Goal: Information Seeking & Learning: Understand process/instructions

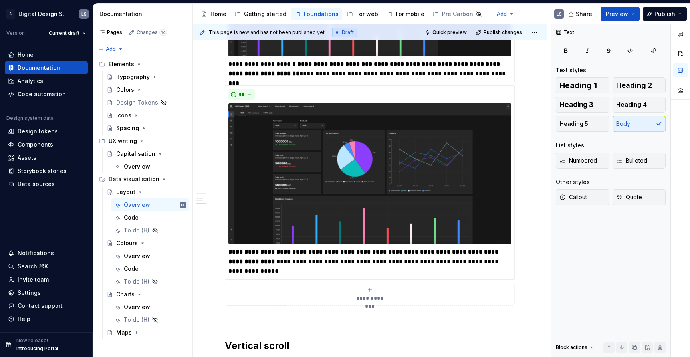
scroll to position [1420, 0]
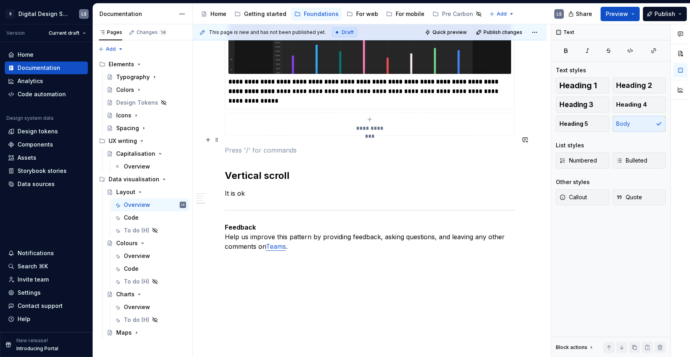
click at [243, 145] on p at bounding box center [370, 150] width 290 height 10
click at [229, 169] on h2 "Vertical scroll" at bounding box center [370, 175] width 290 height 13
click at [225, 169] on h2 "Vertical scroll" at bounding box center [370, 175] width 290 height 13
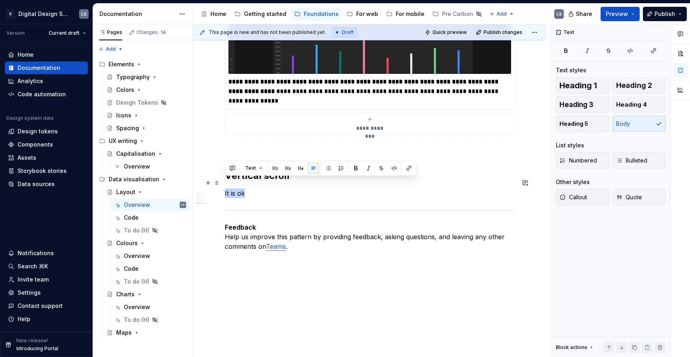
drag, startPoint x: 256, startPoint y: 182, endPoint x: 221, endPoint y: 179, distance: 35.3
click at [282, 189] on p "It is ok" at bounding box center [370, 194] width 290 height 10
drag, startPoint x: 269, startPoint y: 184, endPoint x: 224, endPoint y: 184, distance: 45.5
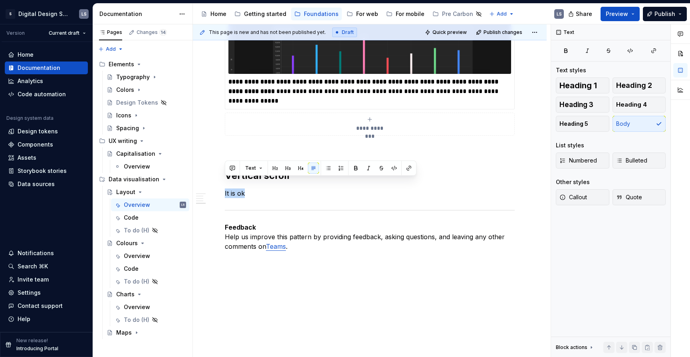
type textarea "*"
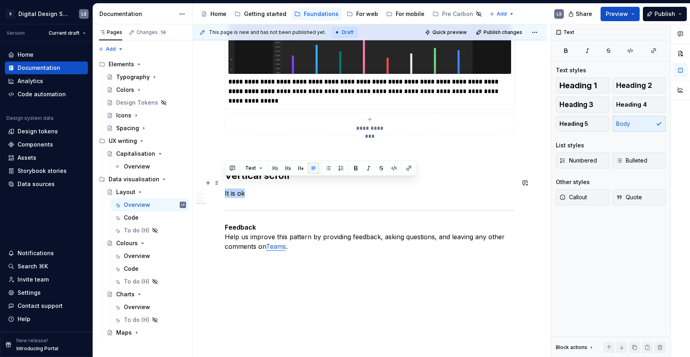
drag, startPoint x: 250, startPoint y: 183, endPoint x: 222, endPoint y: 182, distance: 27.6
paste div
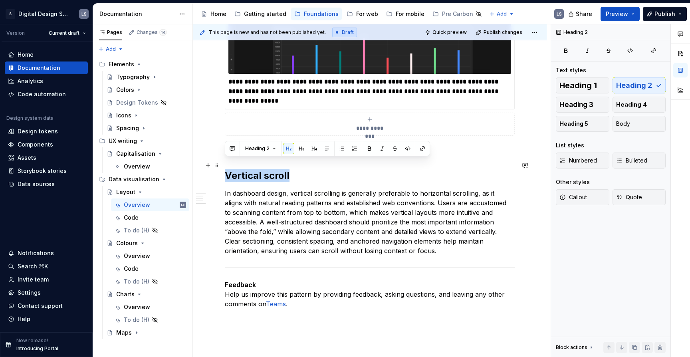
drag, startPoint x: 308, startPoint y: 170, endPoint x: 223, endPoint y: 168, distance: 84.7
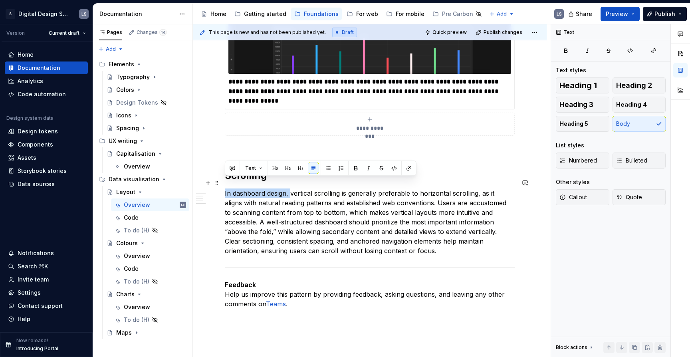
drag, startPoint x: 290, startPoint y: 183, endPoint x: 223, endPoint y: 184, distance: 67.9
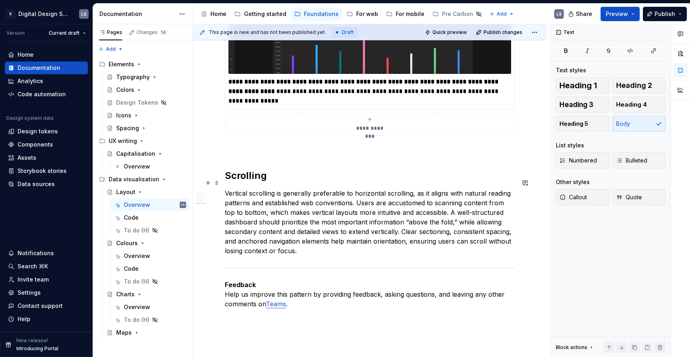
click at [331, 189] on p "Vertical scrolling is generally preferable to horizontal scrolling, as it align…" at bounding box center [370, 222] width 290 height 67
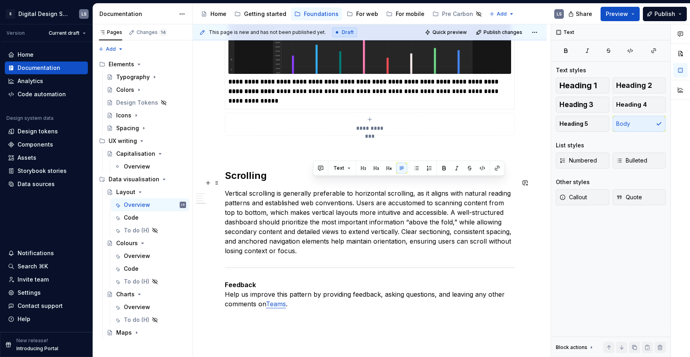
click at [401, 189] on p "Vertical scrolling is generally preferable to horizontal scrolling, as it align…" at bounding box center [370, 222] width 290 height 67
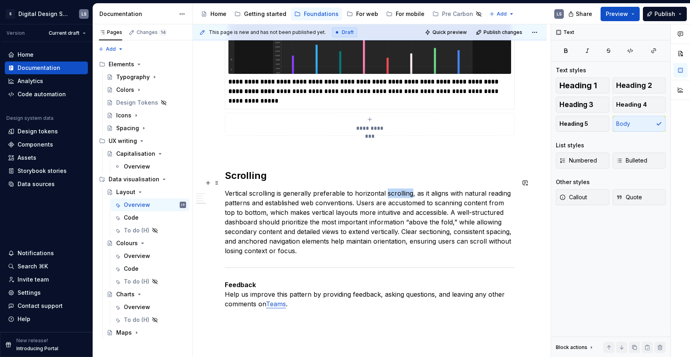
click at [401, 189] on p "Vertical scrolling is generally preferable to horizontal scrolling, as it align…" at bounding box center [370, 222] width 290 height 67
click at [321, 242] on p "Vertical scrolling is generally preferable to horizontal scrolling, as it align…" at bounding box center [370, 222] width 290 height 67
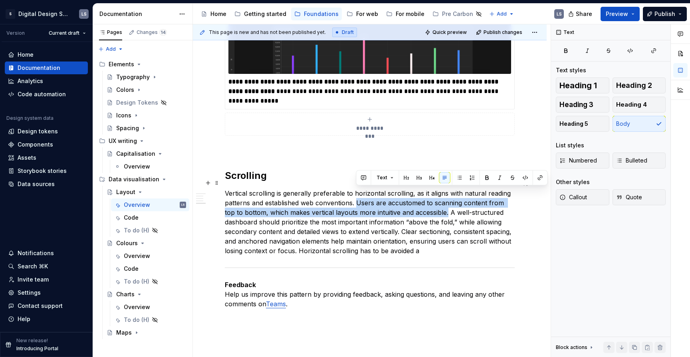
drag, startPoint x: 447, startPoint y: 203, endPoint x: 357, endPoint y: 190, distance: 90.7
click at [357, 190] on p "Vertical scrolling is generally preferable to horizontal scrolling, as it align…" at bounding box center [370, 222] width 290 height 67
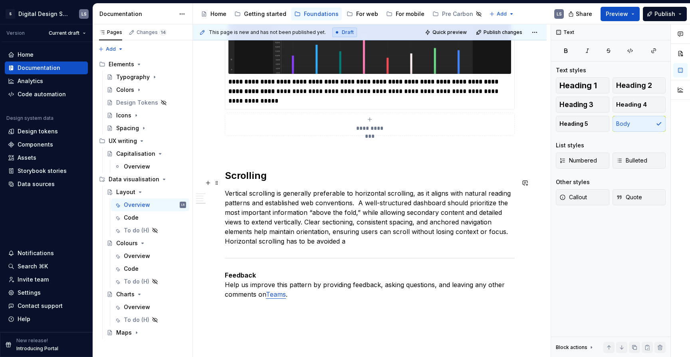
click at [226, 189] on p "Vertical scrolling is generally preferable to horizontal scrolling, as it align…" at bounding box center [370, 218] width 290 height 58
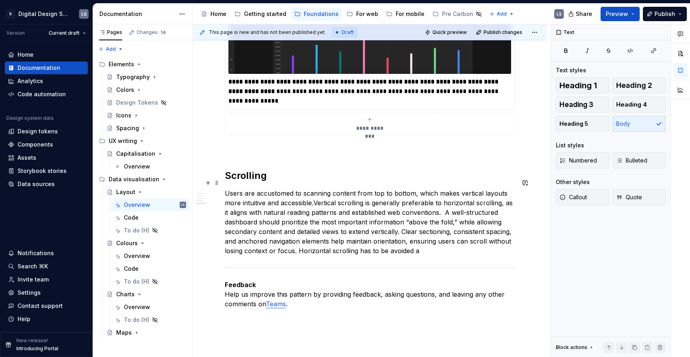
click at [330, 189] on p "Users are accustomed to scanning content from top to bottom, which makes vertic…" at bounding box center [370, 222] width 290 height 67
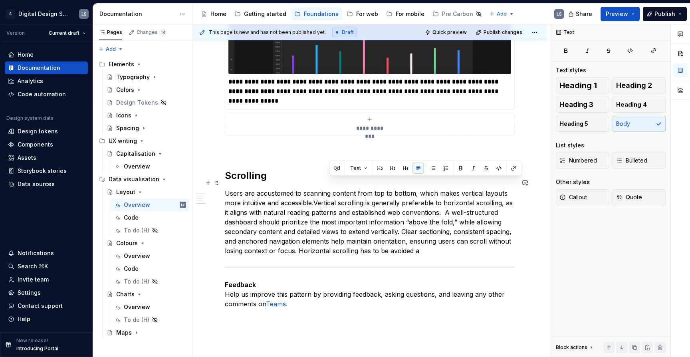
click at [352, 193] on p "Users are accustomed to scanning content from top to bottom, which makes vertic…" at bounding box center [370, 222] width 290 height 67
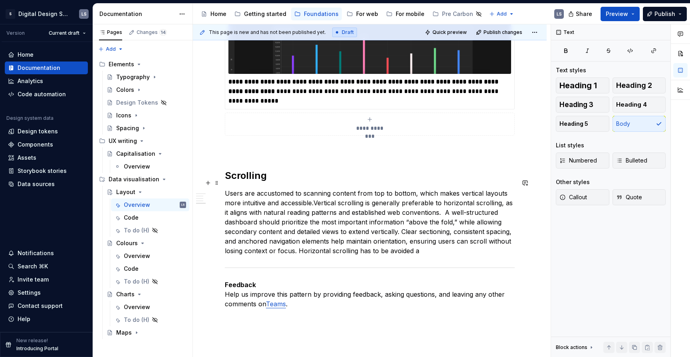
click at [315, 193] on p "Users are accustomed to scanning content from top to bottom, which makes vertic…" at bounding box center [370, 222] width 290 height 67
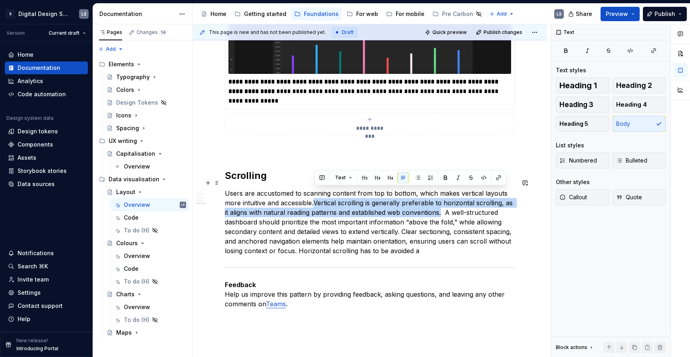
drag, startPoint x: 436, startPoint y: 201, endPoint x: 315, endPoint y: 190, distance: 121.6
click at [315, 190] on p "Users are accustomed to scanning content from top to bottom, which makes vertic…" at bounding box center [370, 222] width 290 height 67
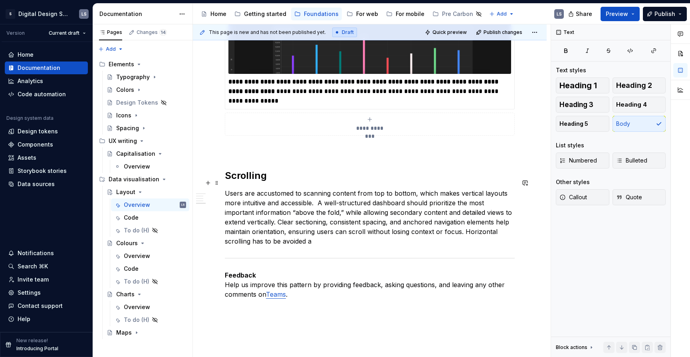
click at [226, 189] on p "Users are accustomed to scanning content from top to bottom, which makes vertic…" at bounding box center [370, 218] width 290 height 58
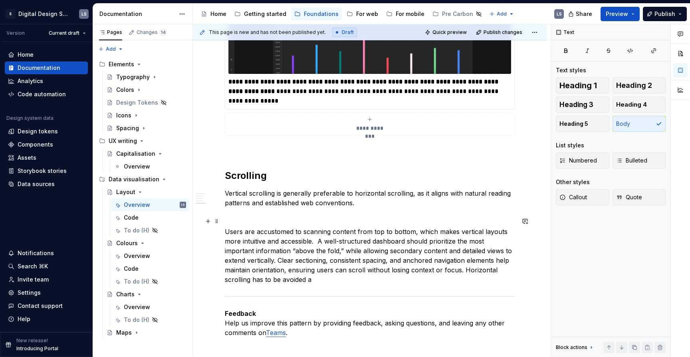
drag, startPoint x: 318, startPoint y: 232, endPoint x: 363, endPoint y: 239, distance: 46.0
click at [360, 239] on p "Users are accustomed to scanning content from top to bottom, which makes vertic…" at bounding box center [370, 256] width 290 height 58
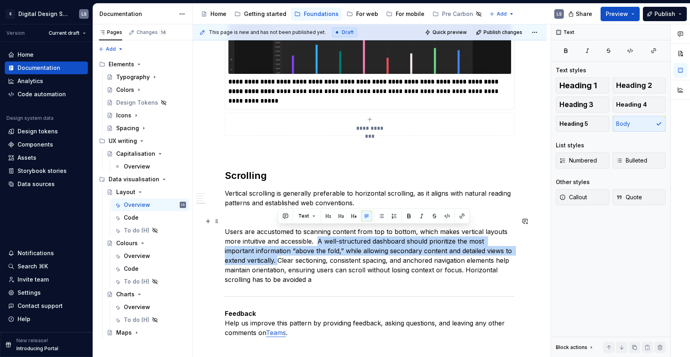
drag, startPoint x: 319, startPoint y: 230, endPoint x: 278, endPoint y: 250, distance: 44.7
click at [278, 250] on p "Users are accustomed to scanning content from top to bottom, which makes vertic…" at bounding box center [370, 256] width 290 height 58
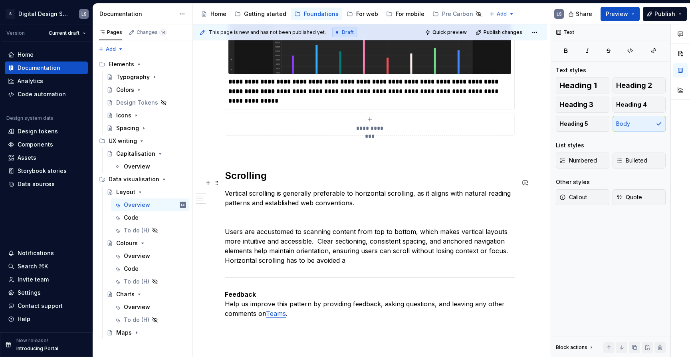
click at [367, 196] on p "Vertical scrolling is generally preferable to horizontal scrolling, as it align…" at bounding box center [370, 198] width 290 height 19
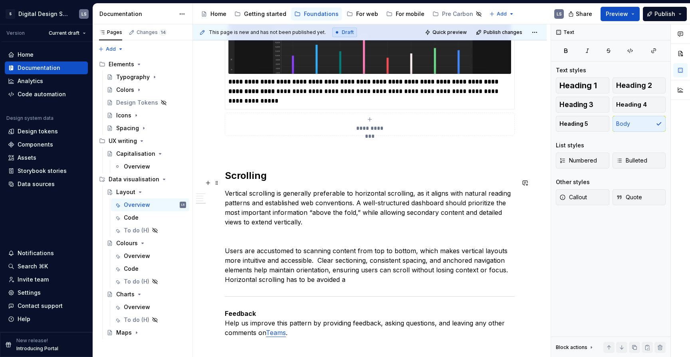
click at [348, 208] on p "Vertical scrolling is generally preferable to horizontal scrolling, as it align…" at bounding box center [370, 208] width 290 height 38
click at [226, 169] on h2 "Scrolling" at bounding box center [370, 175] width 290 height 13
click at [288, 232] on p at bounding box center [370, 237] width 290 height 10
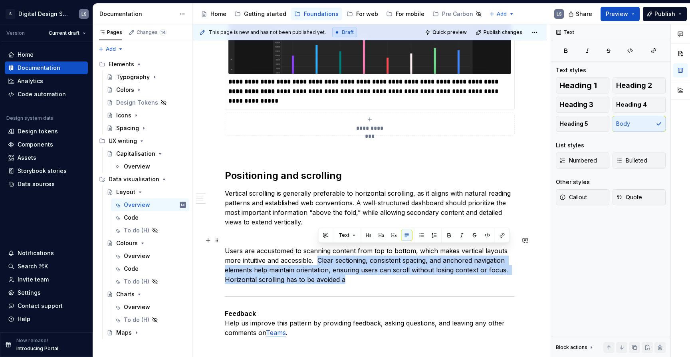
drag, startPoint x: 320, startPoint y: 250, endPoint x: 360, endPoint y: 269, distance: 44.5
click at [360, 269] on p "Users are accustomed to scanning content from top to bottom, which makes vertic…" at bounding box center [370, 265] width 290 height 38
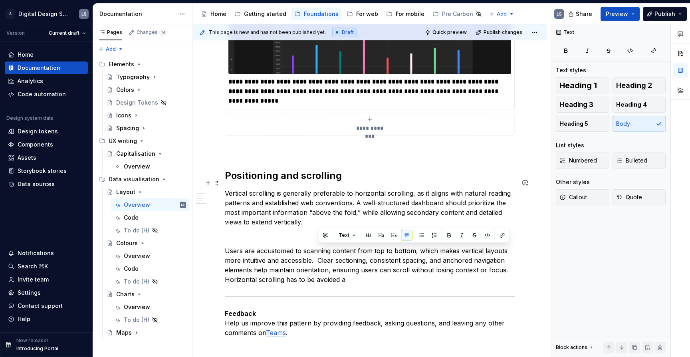
click at [226, 189] on p "Vertical scrolling is generally preferable to horizontal scrolling, as it align…" at bounding box center [370, 208] width 290 height 38
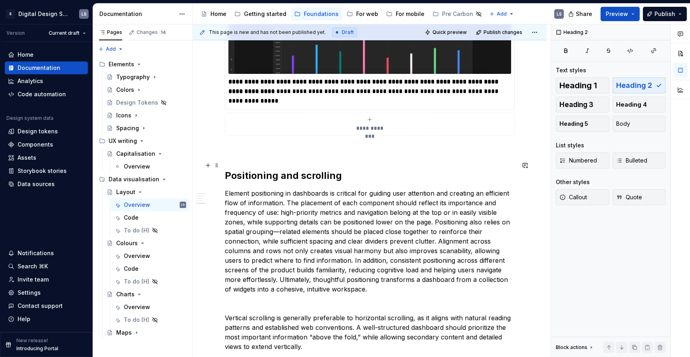
click at [352, 169] on h2 "Positioning and scrolling" at bounding box center [370, 175] width 290 height 13
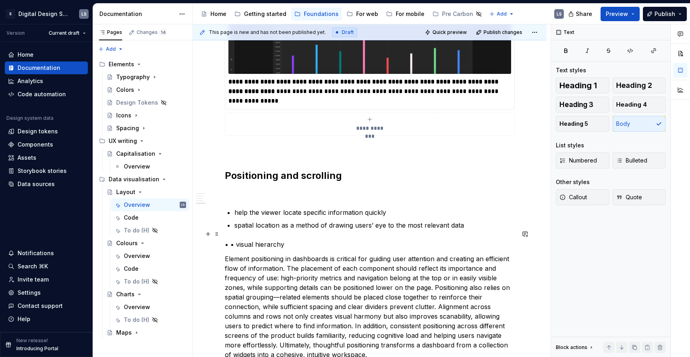
click at [234, 240] on p "• • visual hierarchy" at bounding box center [370, 245] width 290 height 10
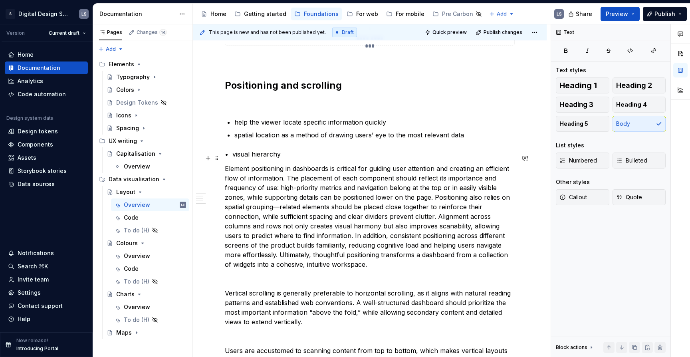
scroll to position [1542, 0]
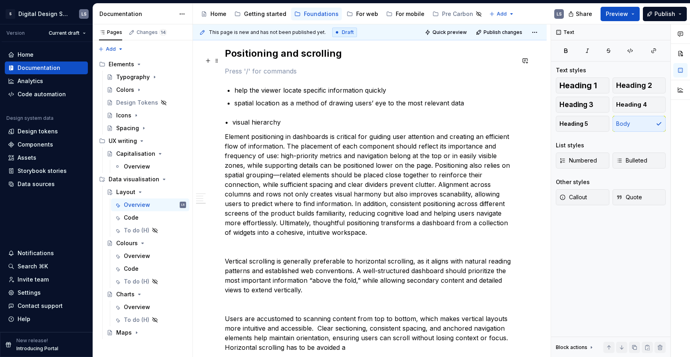
click at [236, 66] on p at bounding box center [370, 71] width 290 height 10
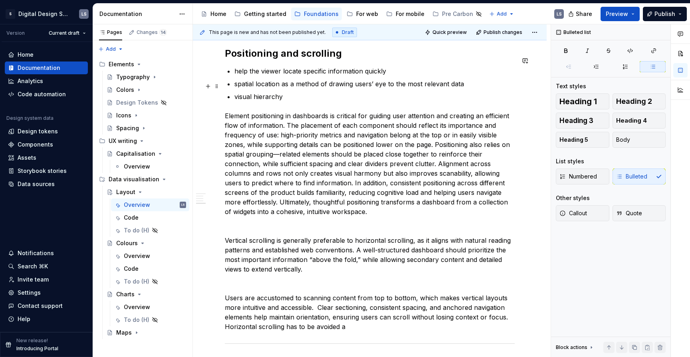
click at [287, 92] on p "visual hierarchy" at bounding box center [374, 97] width 280 height 10
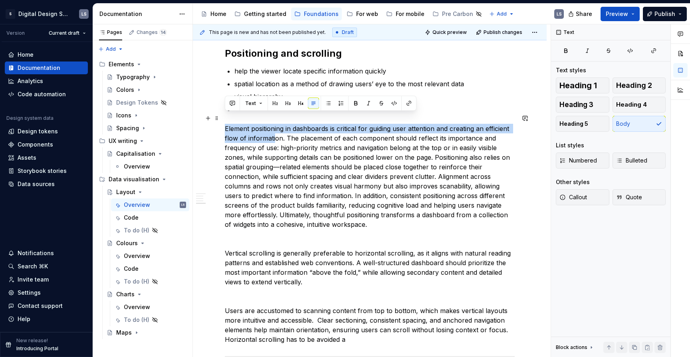
drag, startPoint x: 226, startPoint y: 118, endPoint x: 274, endPoint y: 124, distance: 48.7
click at [274, 124] on p "Element positioning in dashboards is critical for guiding user attention and cr…" at bounding box center [370, 176] width 290 height 105
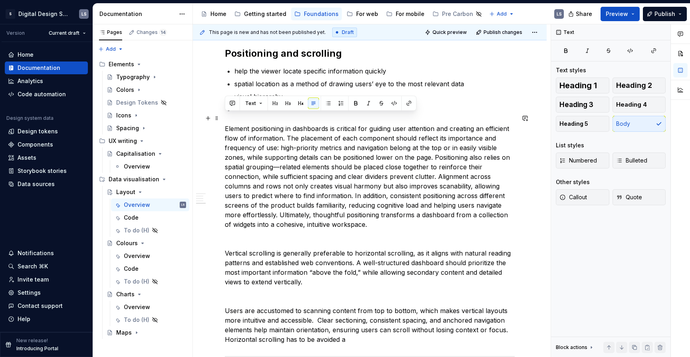
click at [282, 130] on p "Element positioning in dashboards is critical for guiding user attention and cr…" at bounding box center [370, 176] width 290 height 105
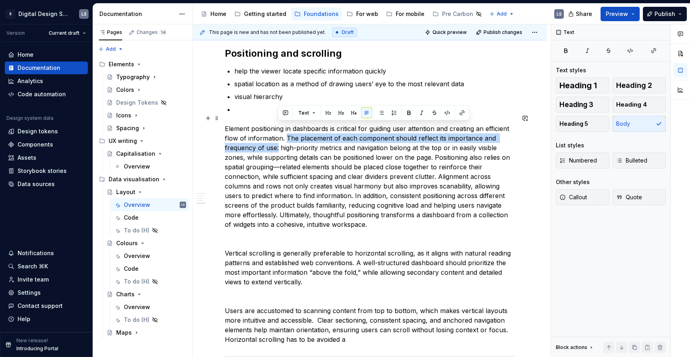
drag, startPoint x: 286, startPoint y: 127, endPoint x: 277, endPoint y: 137, distance: 13.3
click at [277, 137] on p "Element positioning in dashboards is critical for guiding user attention and cr…" at bounding box center [370, 176] width 290 height 105
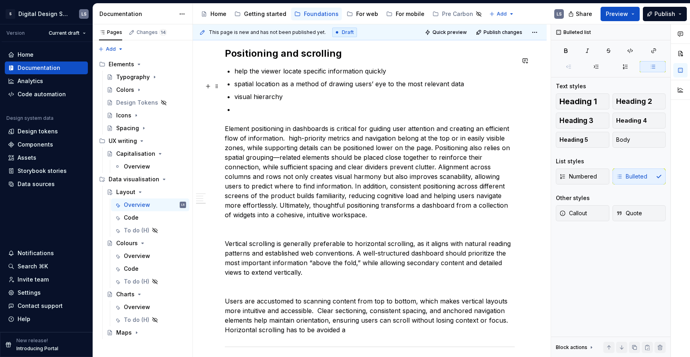
click at [282, 92] on p "visual hierarchy" at bounding box center [374, 97] width 280 height 10
click at [283, 105] on p at bounding box center [374, 110] width 280 height 10
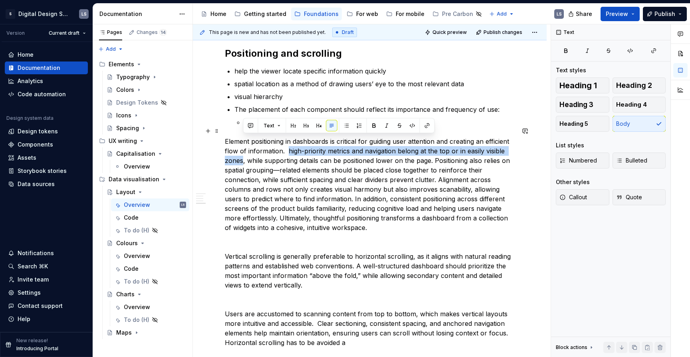
drag, startPoint x: 288, startPoint y: 140, endPoint x: 242, endPoint y: 147, distance: 46.8
click at [242, 147] on p "Element positioning in dashboards is critical for guiding user attention and cr…" at bounding box center [370, 185] width 290 height 96
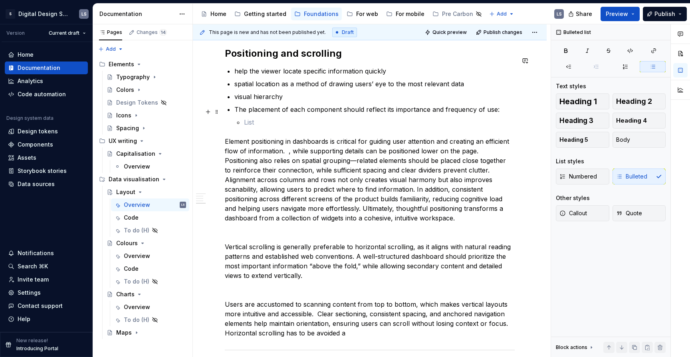
click at [272, 117] on p at bounding box center [379, 122] width 271 height 10
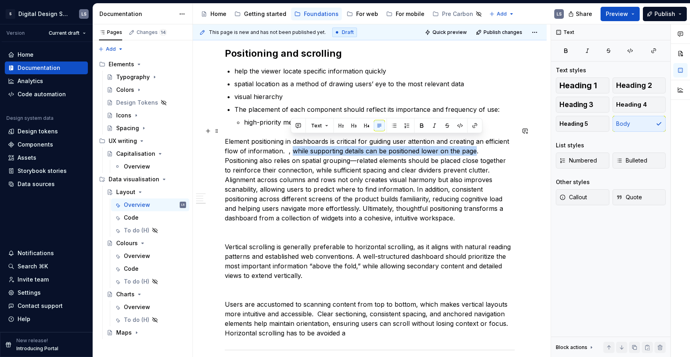
drag, startPoint x: 291, startPoint y: 141, endPoint x: 475, endPoint y: 139, distance: 183.8
click at [475, 139] on p "Element positioning in dashboards is critical for guiding user attention and cr…" at bounding box center [370, 180] width 290 height 86
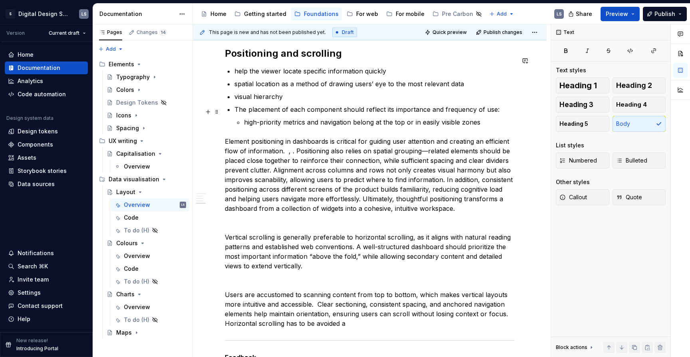
click at [495, 117] on p "high-priority metrics and navigation belong at the top or in easily visible zon…" at bounding box center [379, 122] width 271 height 10
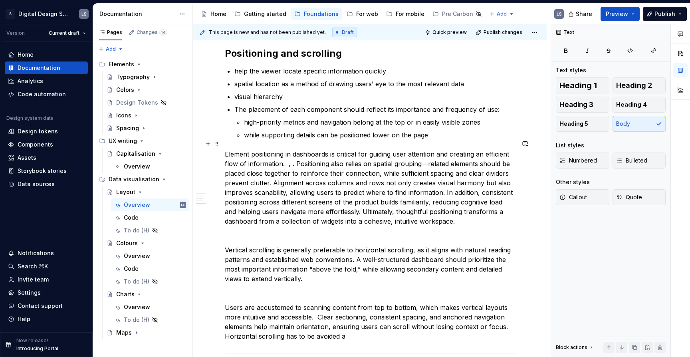
click at [296, 153] on p "Element positioning in dashboards is critical for guiding user attention and cr…" at bounding box center [370, 187] width 290 height 77
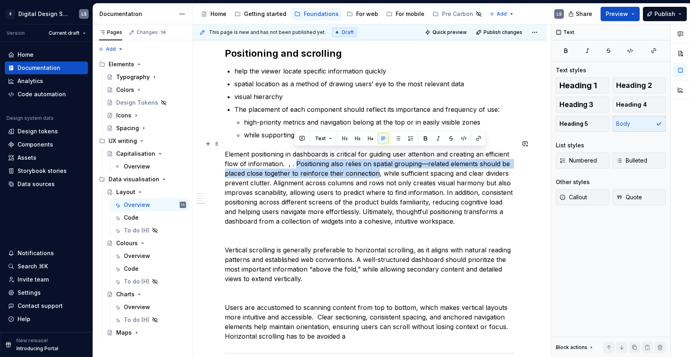
drag, startPoint x: 296, startPoint y: 153, endPoint x: 378, endPoint y: 159, distance: 82.5
click at [378, 159] on p "Element positioning in dashboards is critical for guiding user attention and cr…" at bounding box center [370, 187] width 290 height 77
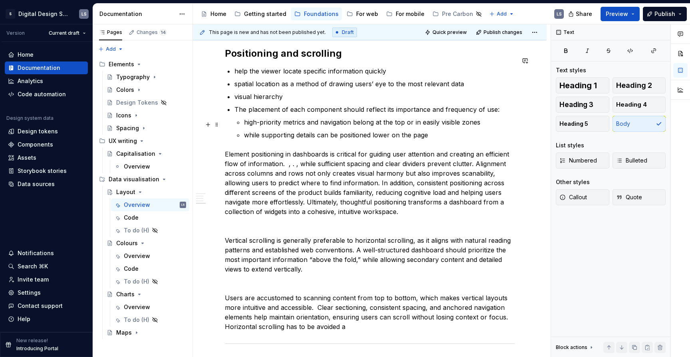
click at [437, 130] on p "while supporting details can be positioned lower on the page" at bounding box center [379, 135] width 271 height 10
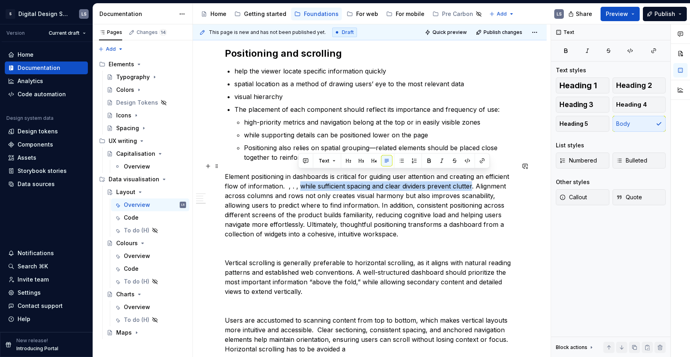
drag, startPoint x: 300, startPoint y: 176, endPoint x: 471, endPoint y: 173, distance: 171.4
click at [471, 173] on p "Element positioning in dashboards is critical for guiding user attention and cr…" at bounding box center [370, 205] width 290 height 67
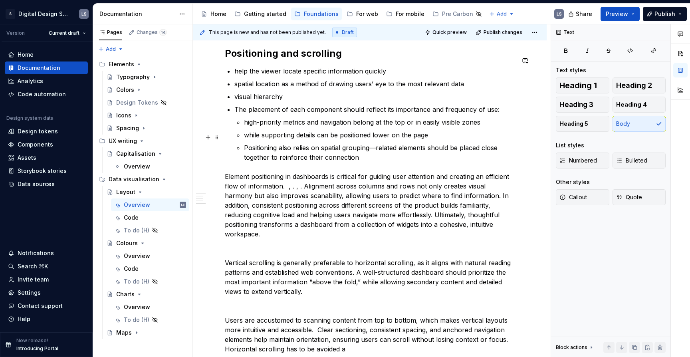
click at [390, 149] on p "Positioning also relies on spatial grouping—related elements should be placed c…" at bounding box center [379, 152] width 271 height 19
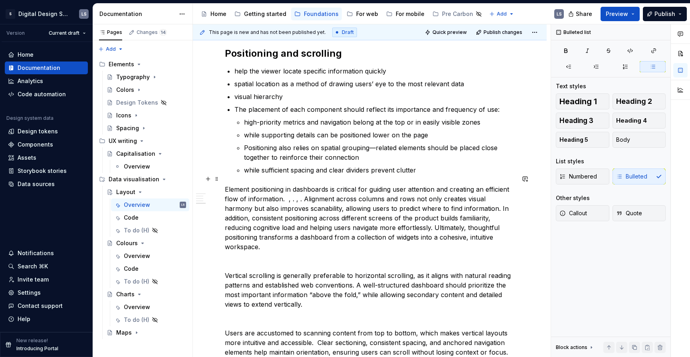
click at [354, 209] on p "Element positioning in dashboards is critical for guiding user attention and cr…" at bounding box center [370, 218] width 290 height 67
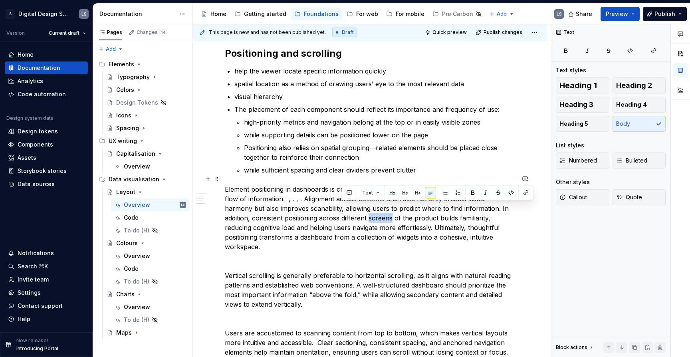
click at [354, 209] on p "Element positioning in dashboards is critical for guiding user attention and cr…" at bounding box center [370, 218] width 290 height 67
click at [433, 207] on p "Element positioning in dashboards is critical for guiding user attention and cr…" at bounding box center [370, 218] width 290 height 67
click at [447, 208] on p "Element positioning in dashboards is critical for guiding user attention and cr…" at bounding box center [370, 218] width 290 height 67
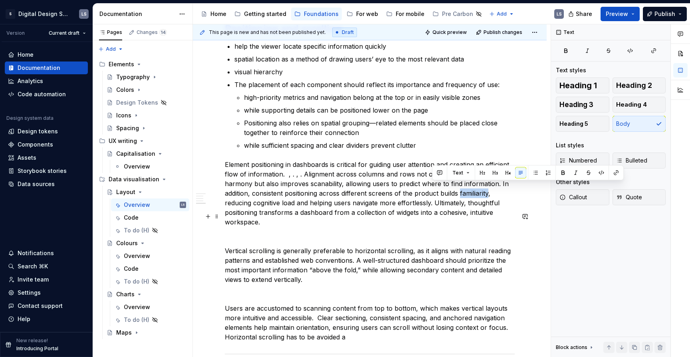
scroll to position [1567, 0]
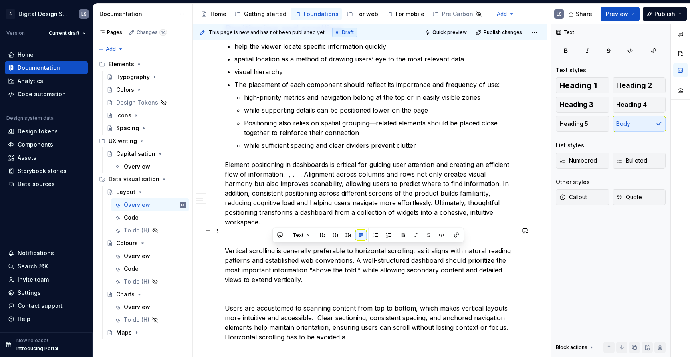
drag, startPoint x: 308, startPoint y: 260, endPoint x: 272, endPoint y: 250, distance: 37.9
click at [272, 250] on p "Vertical scrolling is generally preferable to horizontal scrolling, as it align…" at bounding box center [370, 265] width 290 height 38
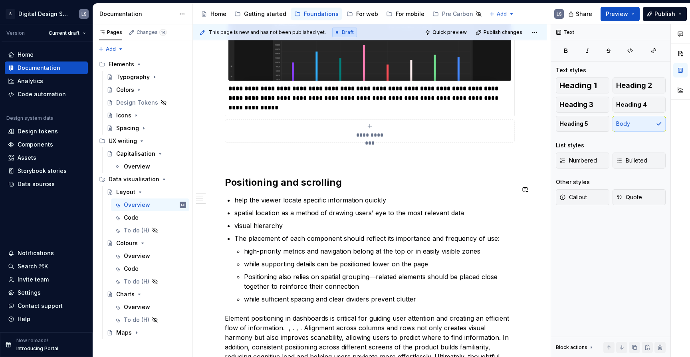
scroll to position [1412, 0]
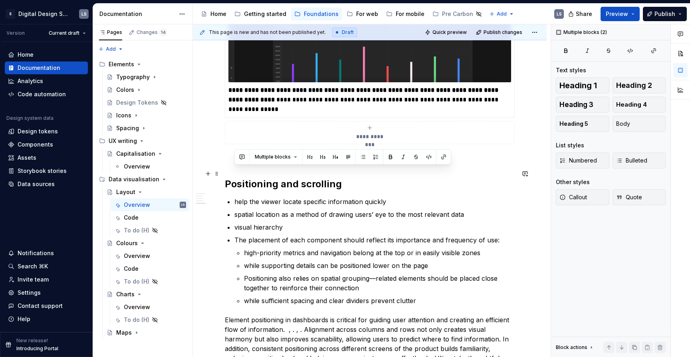
click at [342, 178] on h2 "Positioning and scrolling" at bounding box center [370, 184] width 290 height 13
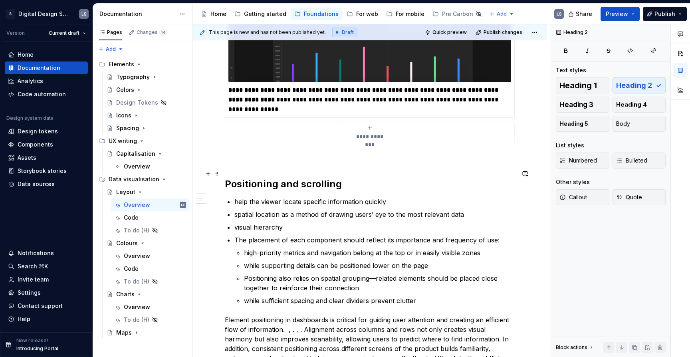
click at [288, 178] on h2 "Positioning and scrolling" at bounding box center [370, 184] width 290 height 13
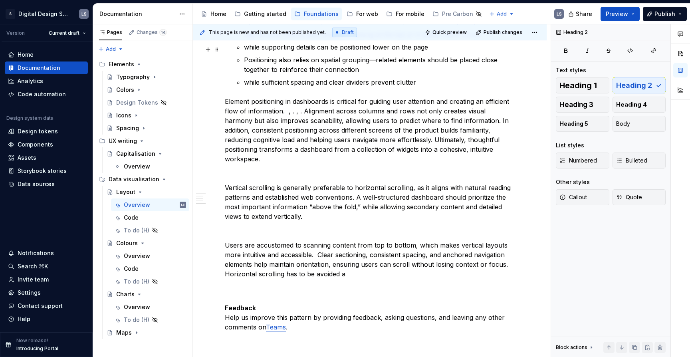
scroll to position [1631, 0]
click at [353, 256] on p "Users are accustomed to scanning content from top to bottom, which makes vertic…" at bounding box center [370, 258] width 290 height 38
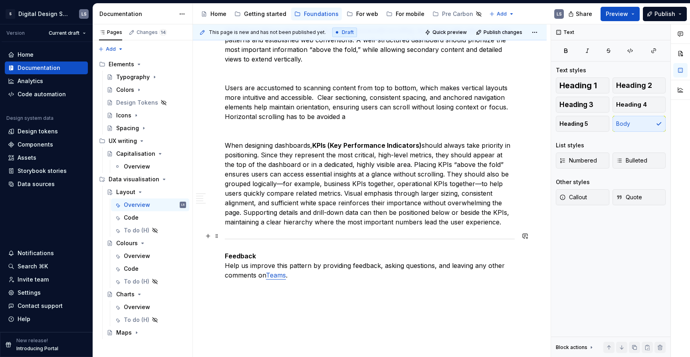
scroll to position [1788, 0]
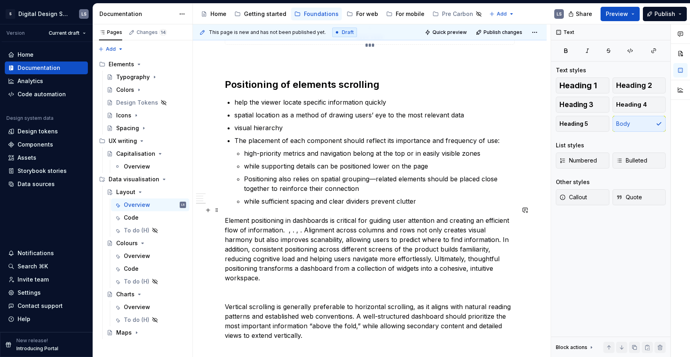
scroll to position [1488, 0]
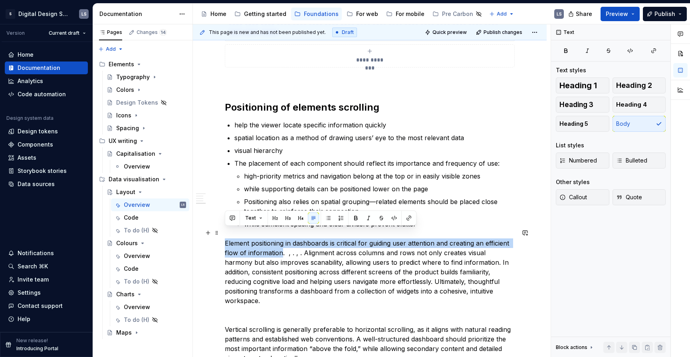
drag, startPoint x: 226, startPoint y: 232, endPoint x: 282, endPoint y: 246, distance: 57.6
click at [282, 246] on p "Element positioning in dashboards is critical for guiding user attention and cr…" at bounding box center [370, 271] width 290 height 67
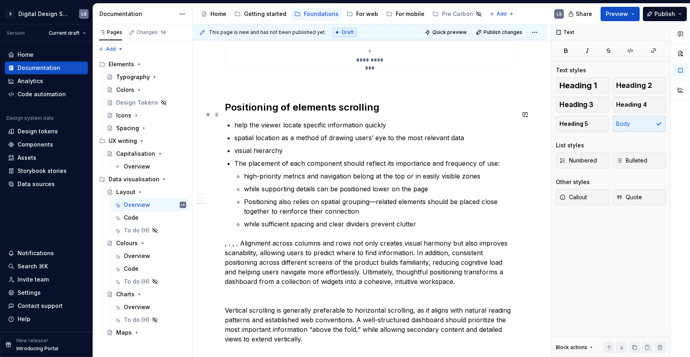
click at [235, 120] on p "help the viewer locate specific information quickly" at bounding box center [374, 125] width 280 height 10
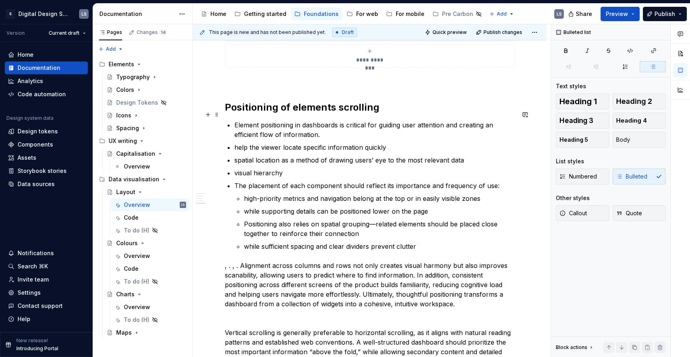
click at [234, 120] on p "Element positioning in dashboards is critical for guiding user attention and cr…" at bounding box center [374, 129] width 280 height 19
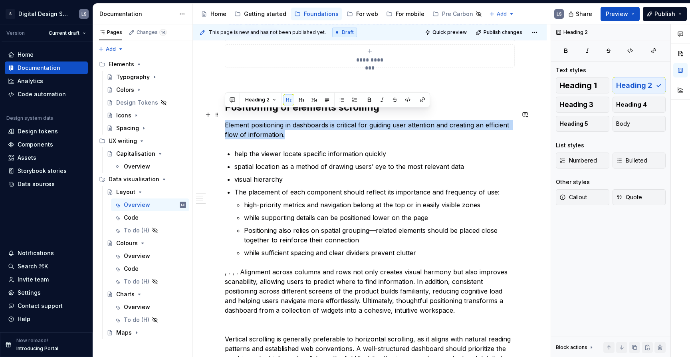
drag, startPoint x: 284, startPoint y: 123, endPoint x: 221, endPoint y: 114, distance: 64.2
click at [260, 100] on span "Heading 2" at bounding box center [257, 100] width 24 height 6
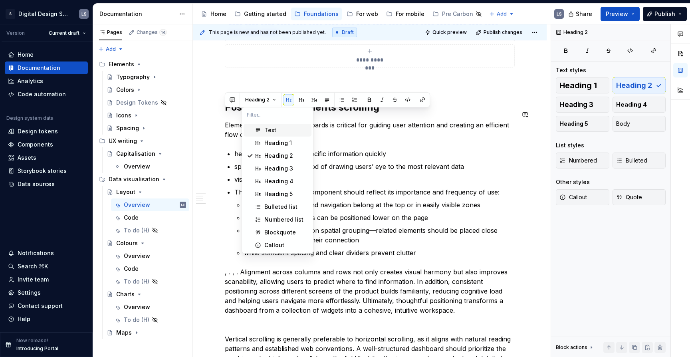
click at [267, 131] on div "Text" at bounding box center [270, 130] width 12 height 8
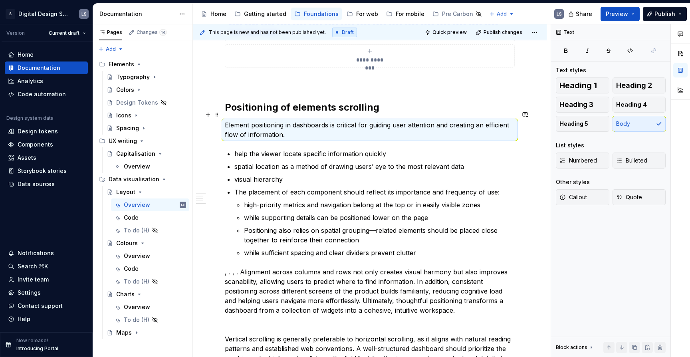
click at [312, 120] on p "Element positioning in dashboards is critical for guiding user attention and cr…" at bounding box center [370, 129] width 290 height 19
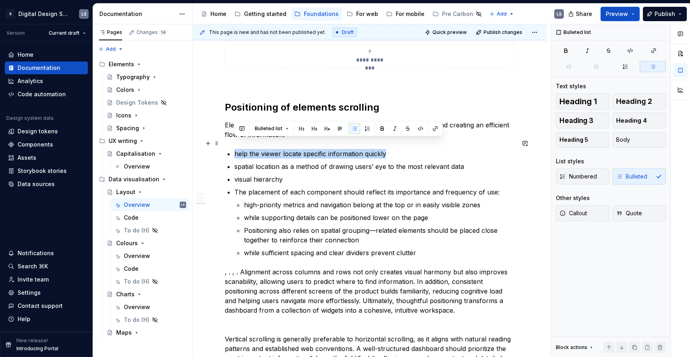
drag, startPoint x: 353, startPoint y: 139, endPoint x: 233, endPoint y: 142, distance: 119.9
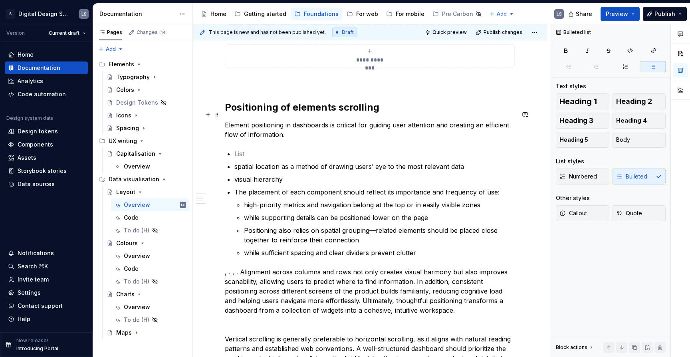
click at [440, 120] on p "Element positioning in dashboards is critical for guiding user attention and cr…" at bounding box center [370, 129] width 290 height 19
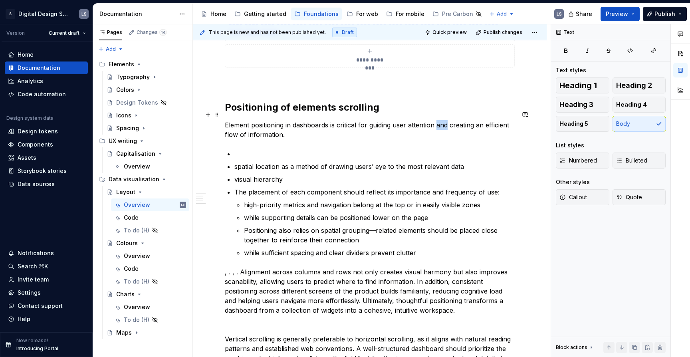
click at [440, 120] on p "Element positioning in dashboards is critical for guiding user attention and cr…" at bounding box center [370, 129] width 290 height 19
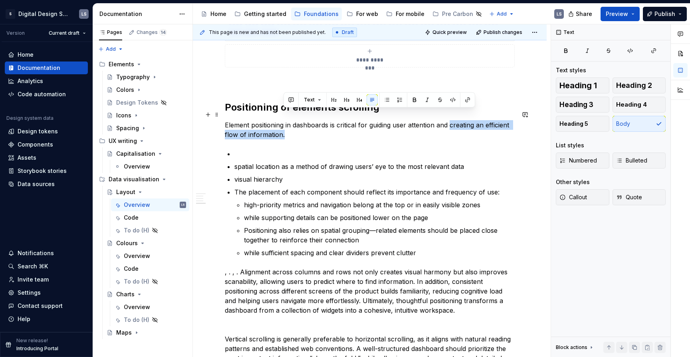
drag, startPoint x: 451, startPoint y: 115, endPoint x: 461, endPoint y: 123, distance: 13.0
click at [461, 123] on p "Element positioning in dashboards is critical for guiding user attention and cr…" at bounding box center [370, 129] width 290 height 19
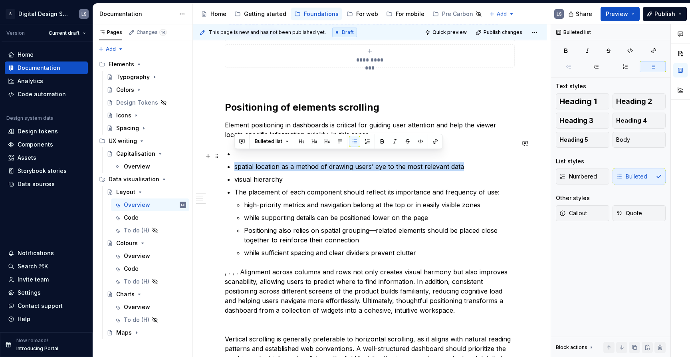
drag, startPoint x: 234, startPoint y: 157, endPoint x: 469, endPoint y: 153, distance: 234.9
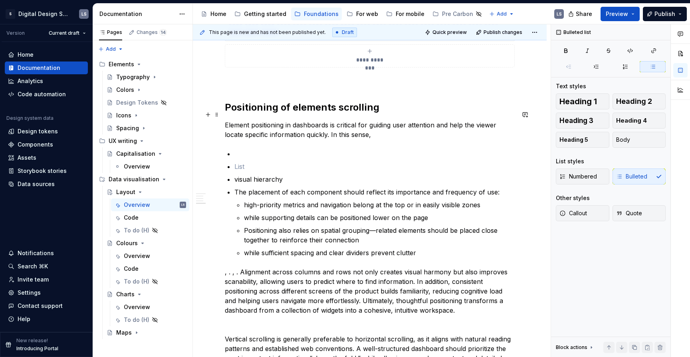
click at [405, 126] on p "Element positioning in dashboards is critical for guiding user attention and he…" at bounding box center [370, 129] width 290 height 19
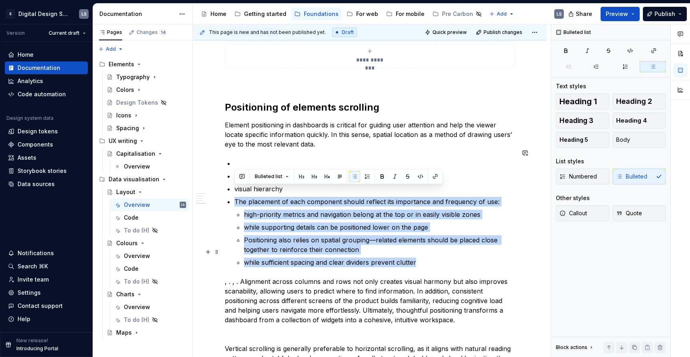
drag, startPoint x: 236, startPoint y: 191, endPoint x: 500, endPoint y: 254, distance: 271.0
click at [500, 254] on li "The placement of each component should reflect its importance and frequency of …" at bounding box center [374, 232] width 280 height 70
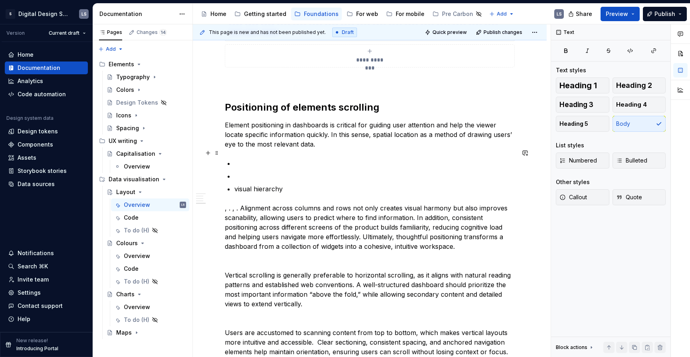
click at [290, 159] on p at bounding box center [374, 164] width 280 height 10
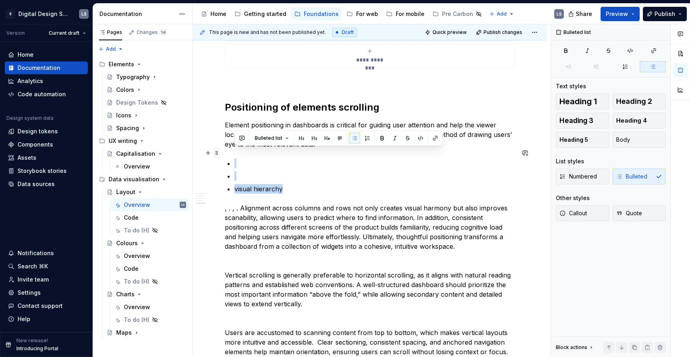
drag, startPoint x: 287, startPoint y: 177, endPoint x: 218, endPoint y: 152, distance: 73.4
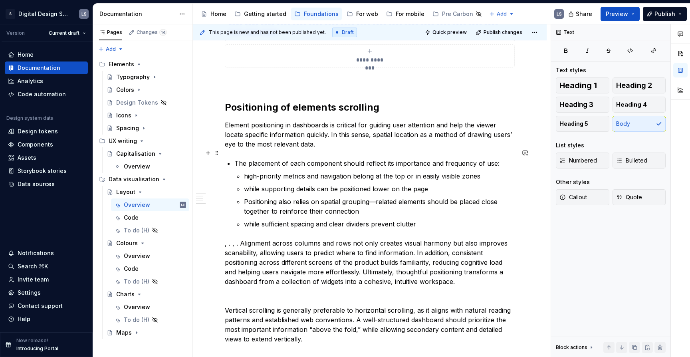
click at [237, 159] on p "The placement of each component should reflect its importance and frequency of …" at bounding box center [374, 164] width 280 height 10
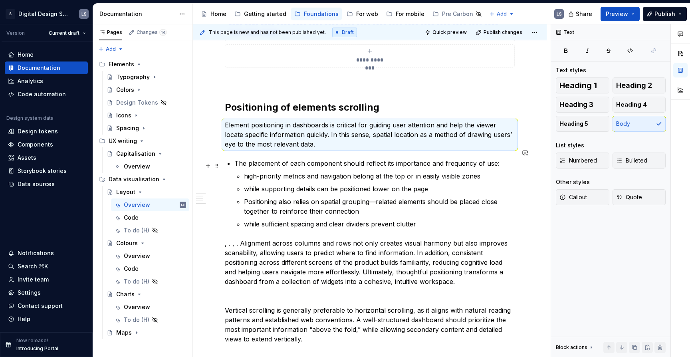
click at [348, 159] on p "The placement of each component should reflect its importance and frequency of …" at bounding box center [374, 164] width 280 height 10
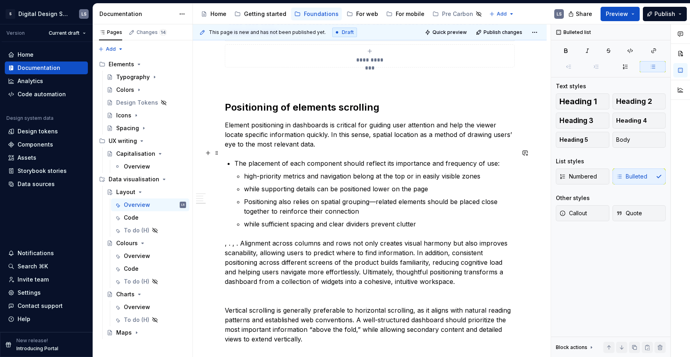
click at [236, 159] on p "The placement of each component should reflect its importance and frequency of …" at bounding box center [374, 164] width 280 height 10
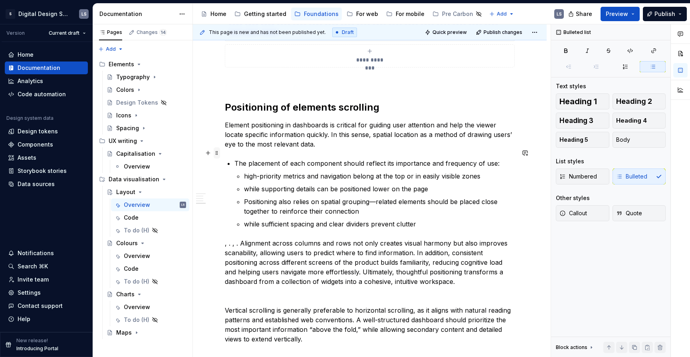
click at [216, 154] on span at bounding box center [217, 152] width 6 height 11
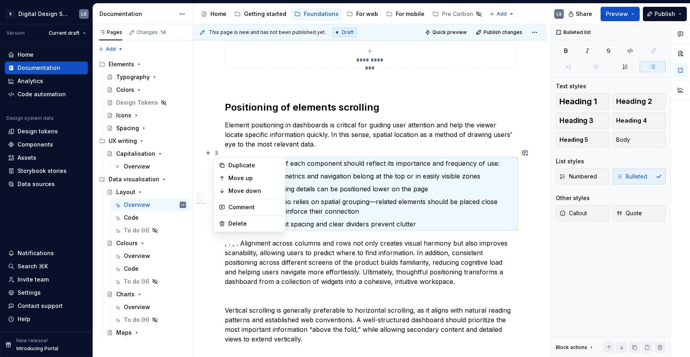
click at [295, 171] on p "high-priority metrics and navigation belong at the top or in easily visible zon…" at bounding box center [379, 176] width 271 height 10
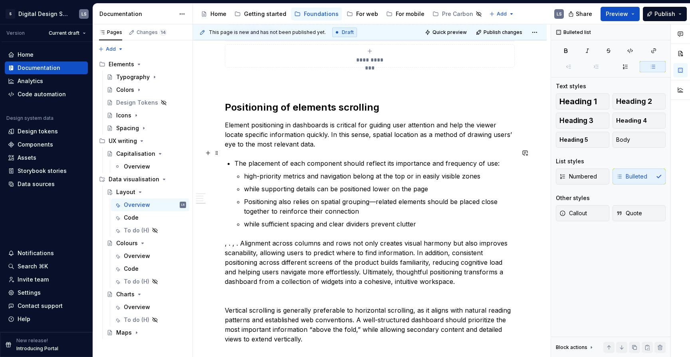
click at [273, 159] on p "The placement of each component should reflect its importance and frequency of …" at bounding box center [374, 164] width 280 height 10
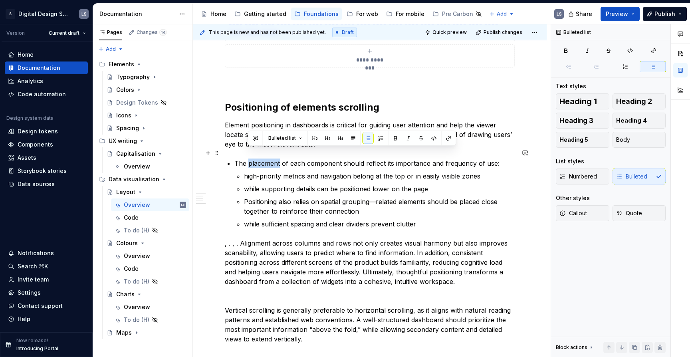
click at [273, 159] on p "The placement of each component should reflect its importance and frequency of …" at bounding box center [374, 164] width 280 height 10
click at [292, 141] on span "Bulleted list" at bounding box center [282, 138] width 28 height 6
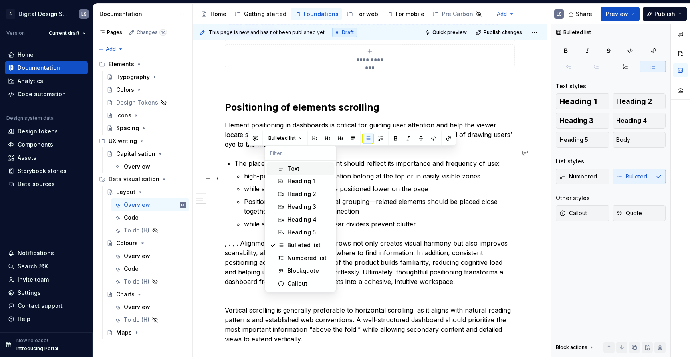
click at [296, 172] on div "Text" at bounding box center [294, 169] width 12 height 8
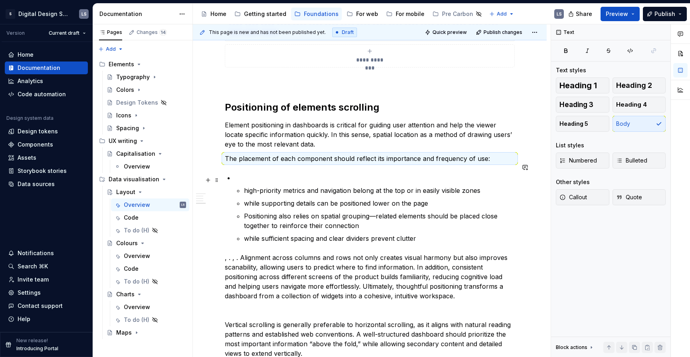
click at [261, 186] on p "high-priority metrics and navigation belong at the top or in easily visible zon…" at bounding box center [379, 191] width 271 height 10
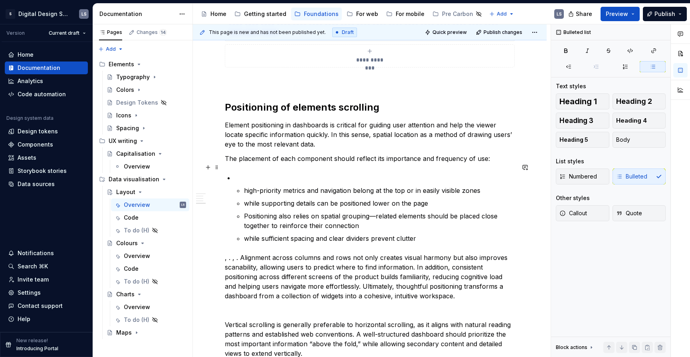
click at [253, 173] on p at bounding box center [374, 178] width 280 height 10
click at [246, 186] on p "high-priority metrics and navigation belong at the top or in easily visible zon…" at bounding box center [379, 191] width 271 height 10
click at [264, 186] on p "high-priority metrics and navigation belong at the top or in easily visible zon…" at bounding box center [379, 191] width 271 height 10
click at [244, 186] on p "high-priority metrics and navigation belong at the top or in easily visible zon…" at bounding box center [379, 191] width 271 height 10
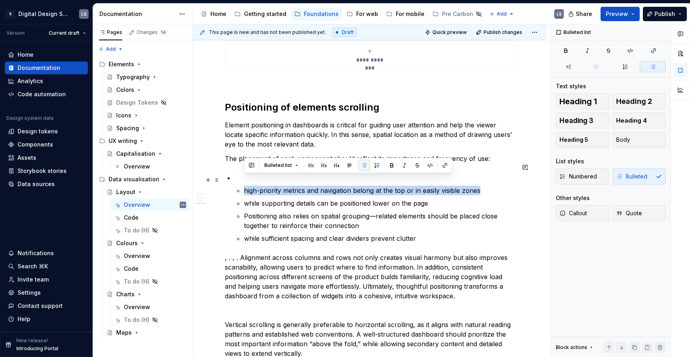
drag, startPoint x: 245, startPoint y: 179, endPoint x: 484, endPoint y: 177, distance: 238.5
click at [484, 186] on p "high-priority metrics and navigation belong at the top or in easily visible zon…" at bounding box center [379, 191] width 271 height 10
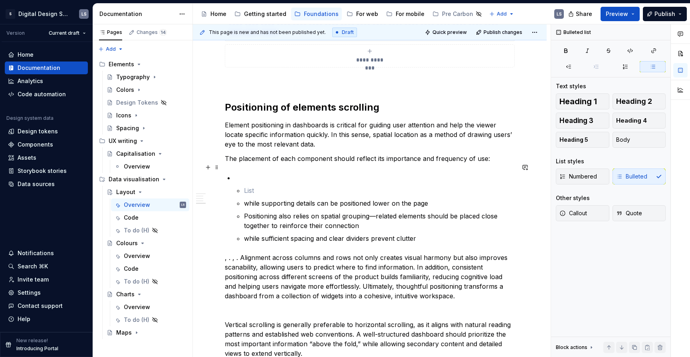
click at [292, 173] on p at bounding box center [374, 178] width 280 height 10
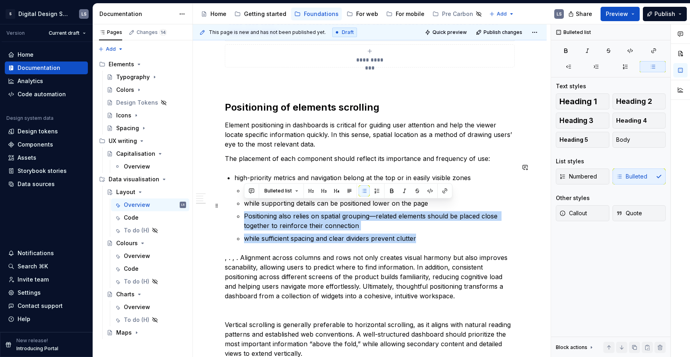
drag, startPoint x: 406, startPoint y: 227, endPoint x: 242, endPoint y: 205, distance: 165.4
click at [242, 205] on li "high-priority metrics and navigation belong at the top or in easily visible zon…" at bounding box center [374, 208] width 280 height 70
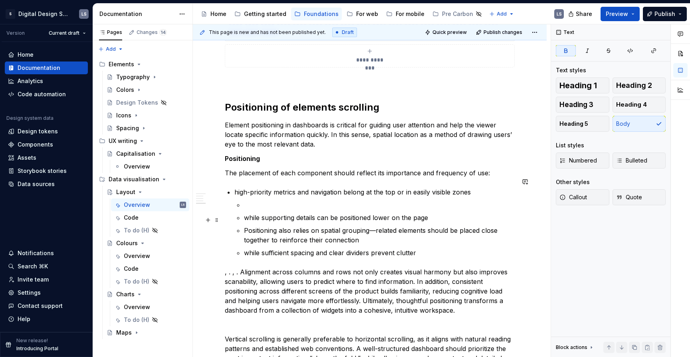
click at [243, 220] on li "high-priority metrics and navigation belong at the top or in easily visible zon…" at bounding box center [374, 222] width 280 height 70
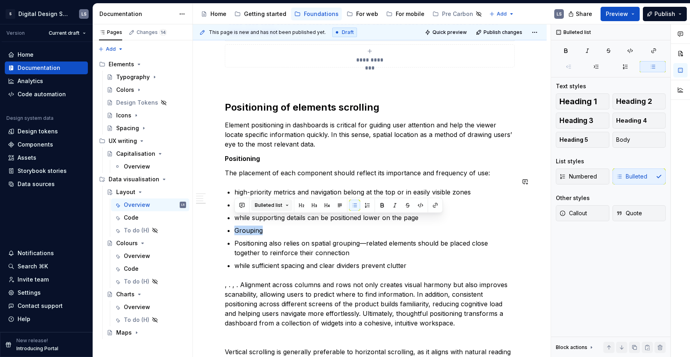
click at [283, 203] on button "Bulleted list" at bounding box center [271, 205] width 41 height 11
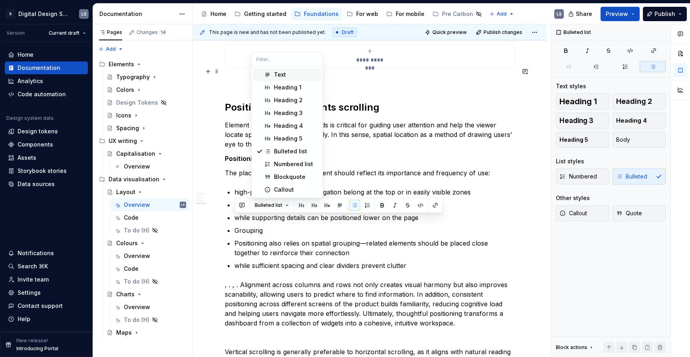
click at [290, 76] on div "Text" at bounding box center [296, 75] width 44 height 8
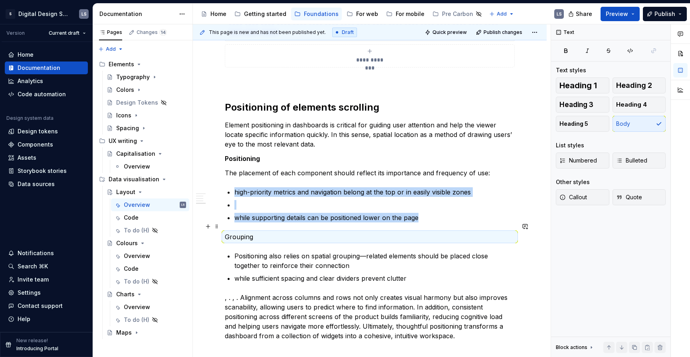
click at [244, 232] on p "Grouping" at bounding box center [370, 237] width 290 height 10
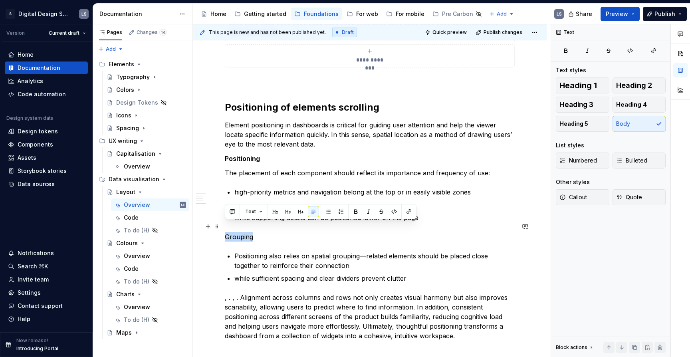
click at [244, 232] on p "Grouping" at bounding box center [370, 237] width 290 height 10
click at [278, 232] on p "Grouping" at bounding box center [370, 237] width 290 height 10
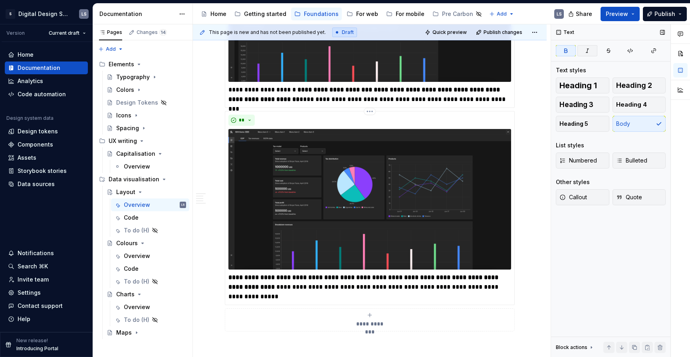
scroll to position [1244, 0]
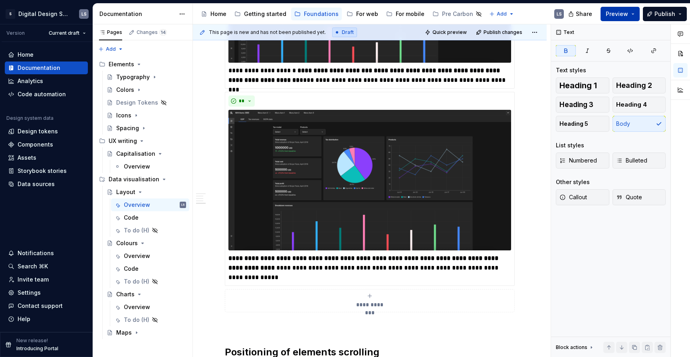
click at [612, 14] on span "Preview" at bounding box center [617, 14] width 22 height 8
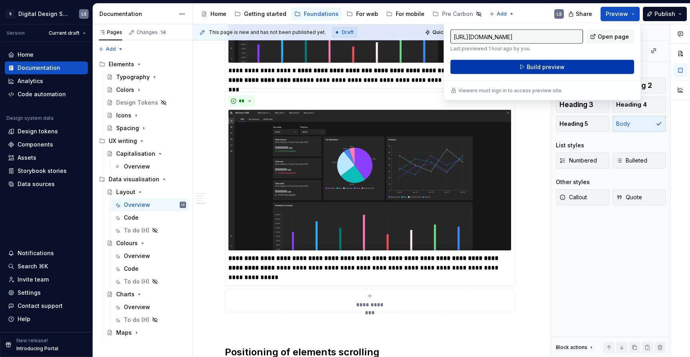
click at [529, 65] on span "Build preview" at bounding box center [546, 67] width 38 height 8
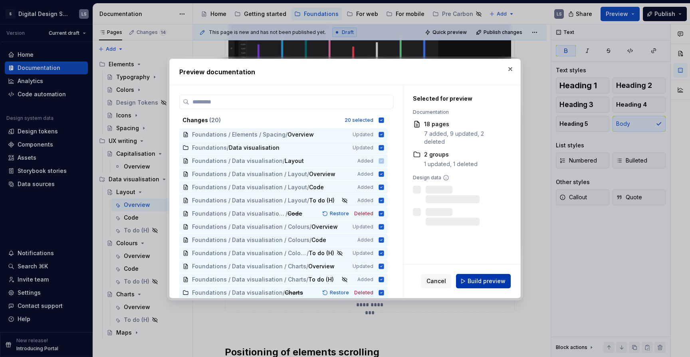
click at [478, 283] on span "Build preview" at bounding box center [487, 281] width 38 height 8
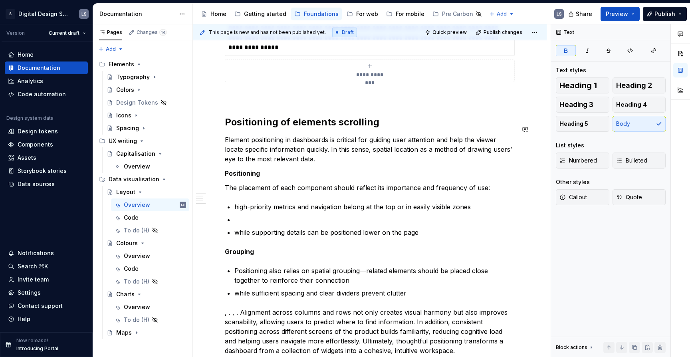
scroll to position [1479, 0]
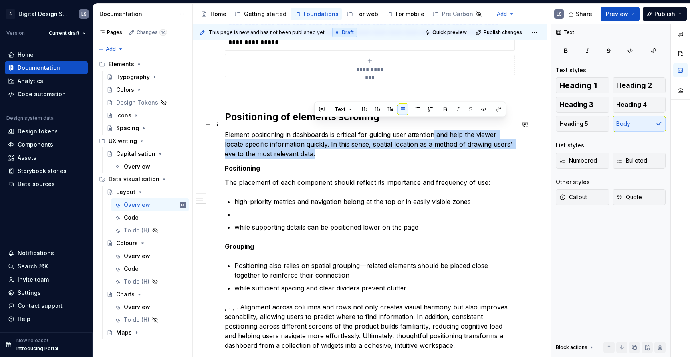
drag, startPoint x: 437, startPoint y: 125, endPoint x: 455, endPoint y: 141, distance: 24.4
click at [455, 141] on p "Element positioning in dashboards is critical for guiding user attention and he…" at bounding box center [370, 144] width 290 height 29
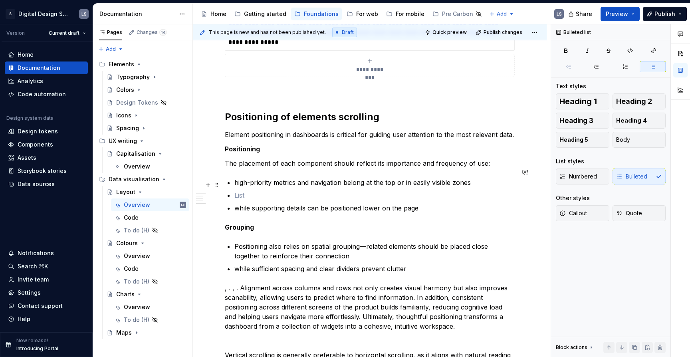
click at [262, 191] on p at bounding box center [374, 196] width 280 height 10
click at [330, 178] on p "high-priority metrics and navigation belong at the top or in easily visible zon…" at bounding box center [374, 183] width 280 height 10
click at [322, 178] on p "high-priority metrics belong at the top or in easily visible zones" at bounding box center [374, 183] width 280 height 10
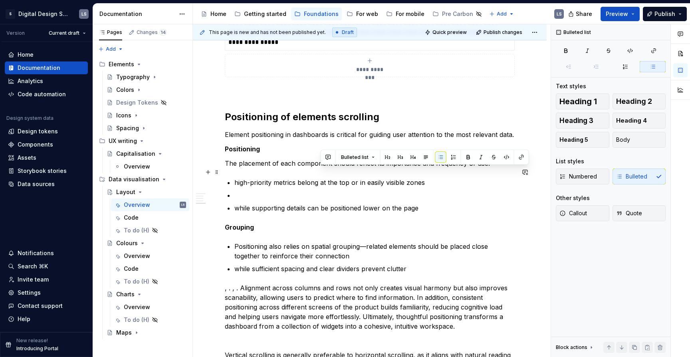
click at [436, 178] on p "high-priority metrics belong at the top or in easily visible zones" at bounding box center [374, 183] width 280 height 10
click at [325, 191] on p at bounding box center [374, 196] width 280 height 10
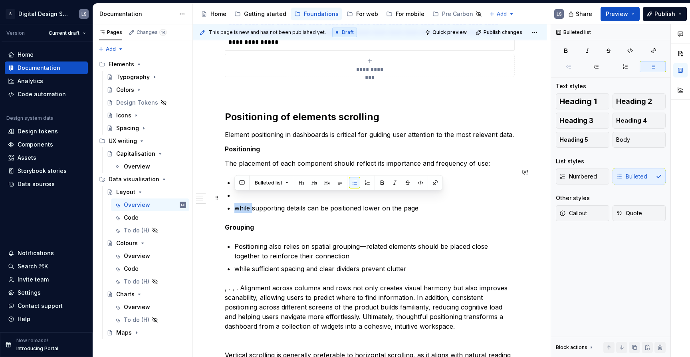
drag, startPoint x: 235, startPoint y: 197, endPoint x: 253, endPoint y: 199, distance: 17.6
click at [253, 203] on p "while supporting details can be positioned lower on the page" at bounding box center [374, 208] width 280 height 10
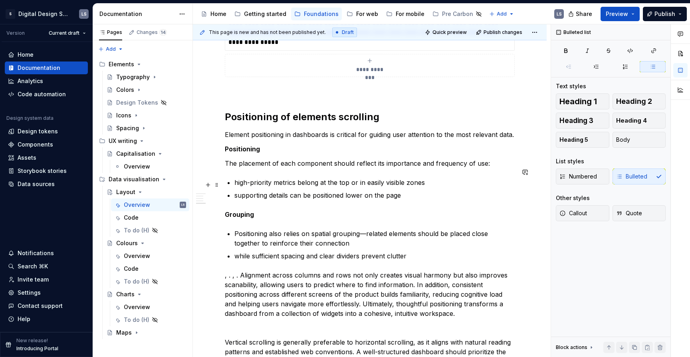
click at [424, 191] on p "supporting details can be positioned lower on the page" at bounding box center [374, 196] width 280 height 10
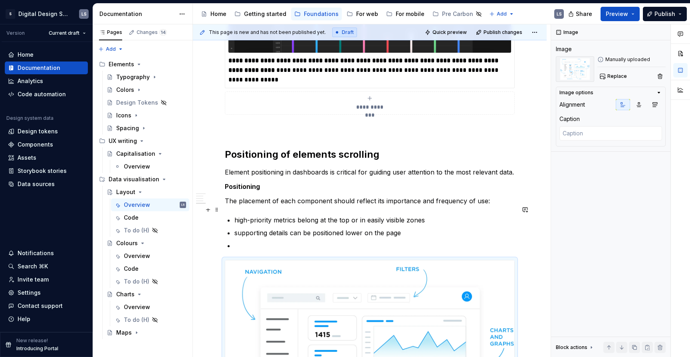
scroll to position [1436, 0]
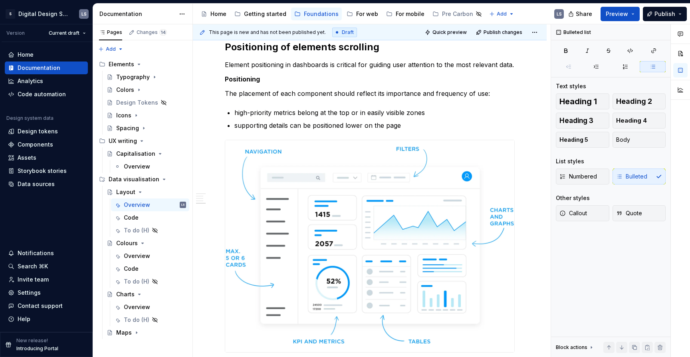
scroll to position [1550, 0]
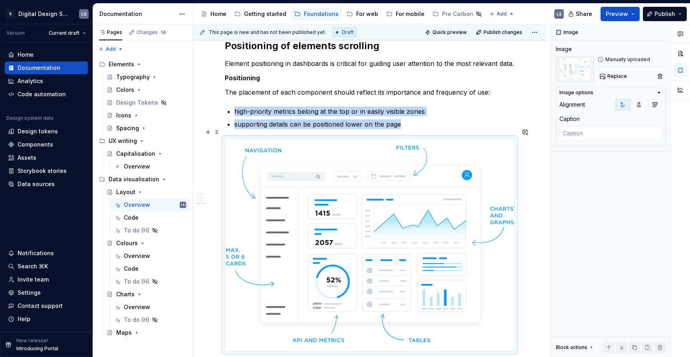
click at [407, 179] on img at bounding box center [369, 245] width 289 height 212
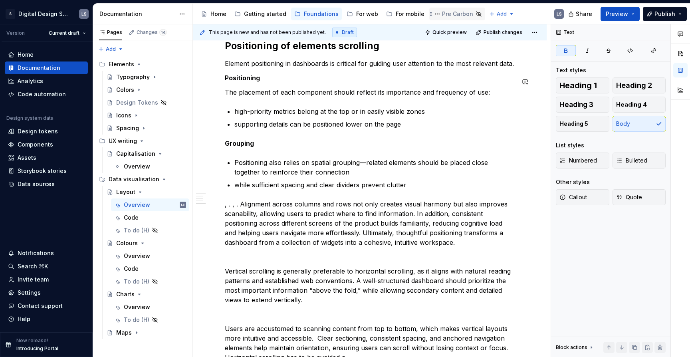
type textarea "*"
